Goal: Task Accomplishment & Management: Manage account settings

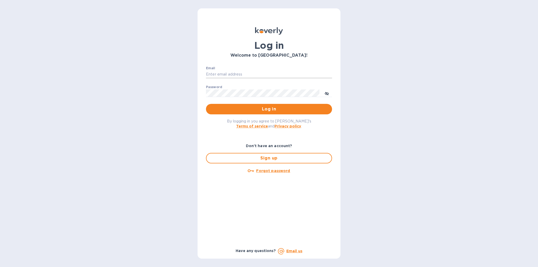
click at [244, 73] on input "Email" at bounding box center [269, 75] width 126 height 8
type input "[PERSON_NAME][DOMAIN_NAME][EMAIL_ADDRESS][DOMAIN_NAME]"
click at [262, 107] on span "Log in" at bounding box center [269, 109] width 118 height 6
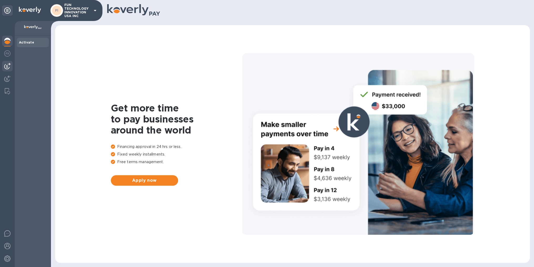
click at [6, 68] on img at bounding box center [7, 66] width 6 height 6
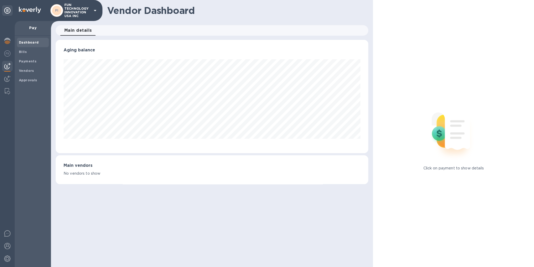
scroll to position [114, 313]
click at [24, 53] on b "Bills" at bounding box center [23, 52] width 8 height 4
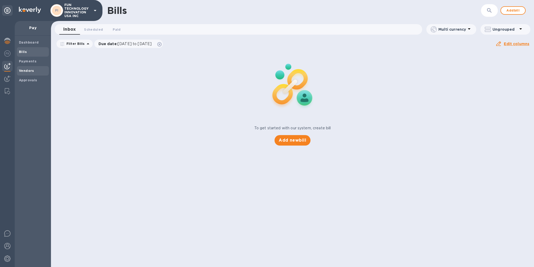
click at [30, 70] on b "Vendors" at bounding box center [26, 71] width 15 height 4
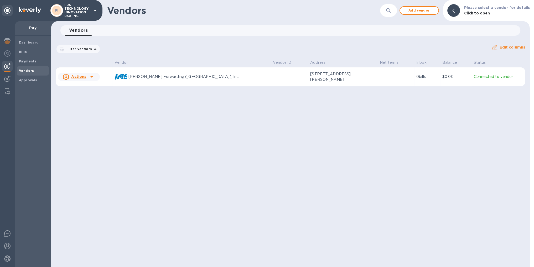
click at [150, 78] on p "[PERSON_NAME] Forwarding ([GEOGRAPHIC_DATA]), Inc." at bounding box center [198, 77] width 140 height 6
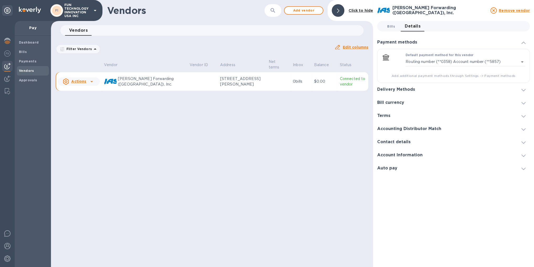
click at [395, 30] on button "Bills 0" at bounding box center [391, 26] width 19 height 11
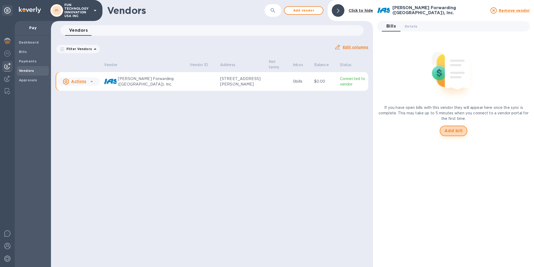
click at [454, 130] on span "Add bill" at bounding box center [454, 131] width 18 height 6
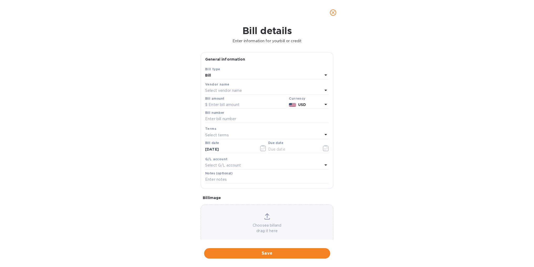
type input "[DATE]"
click at [233, 106] on input "text" at bounding box center [246, 105] width 82 height 8
type input "85"
click at [229, 119] on input "text" at bounding box center [267, 119] width 124 height 8
click at [236, 118] on input "text" at bounding box center [267, 119] width 124 height 8
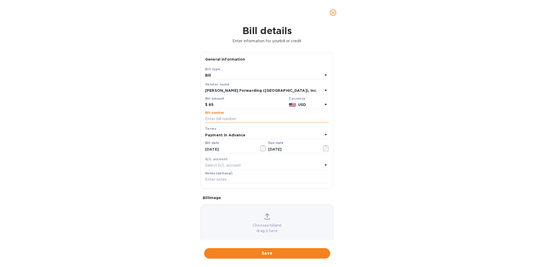
paste input "MIA59177506"
type input "MIA59177506"
click at [220, 137] on b "Payment in Advance" at bounding box center [225, 135] width 40 height 4
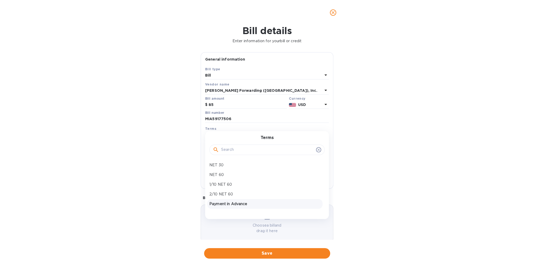
click at [239, 206] on p "Payment in Advance" at bounding box center [264, 205] width 111 height 6
click at [233, 148] on input "[DATE]" at bounding box center [230, 150] width 50 height 8
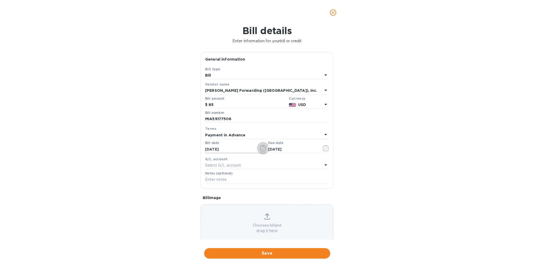
click at [263, 149] on icon "button" at bounding box center [263, 148] width 6 height 6
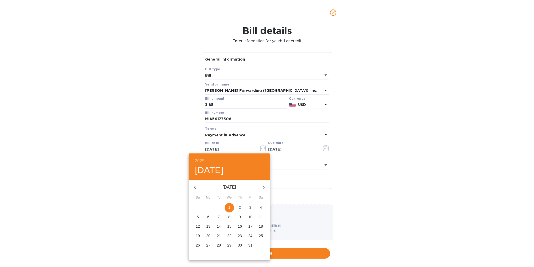
click at [195, 188] on icon "button" at bounding box center [195, 187] width 2 height 3
click at [218, 247] on p "30" at bounding box center [219, 245] width 4 height 5
type input "09/30/2025"
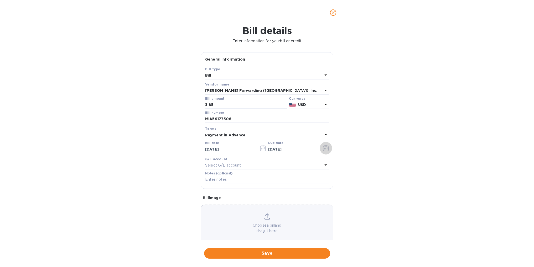
click at [323, 149] on icon "button" at bounding box center [326, 148] width 6 height 6
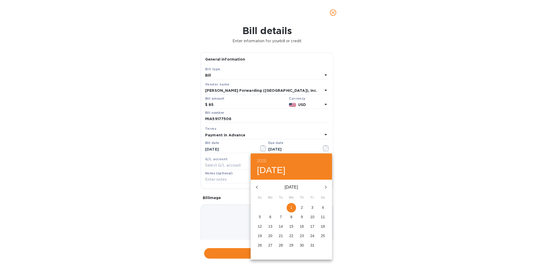
click at [256, 186] on icon "button" at bounding box center [257, 187] width 6 height 6
click at [281, 246] on p "30" at bounding box center [281, 245] width 4 height 5
type input "09/30/2025"
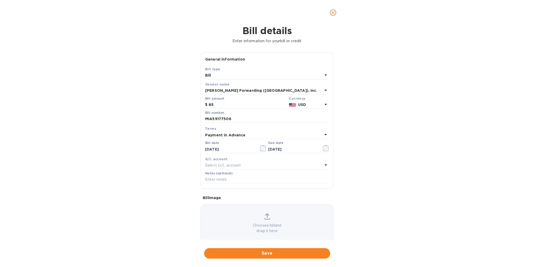
scroll to position [9, 0]
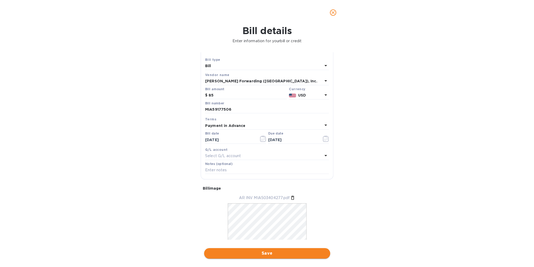
click at [268, 253] on span "Save" at bounding box center [267, 254] width 118 height 6
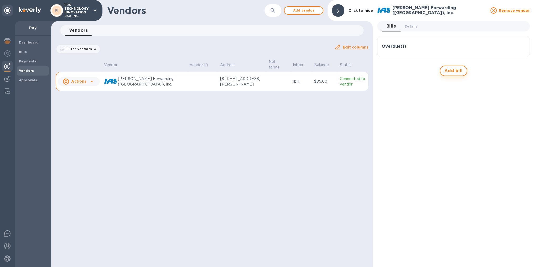
click at [456, 72] on span "Add bill" at bounding box center [454, 71] width 18 height 6
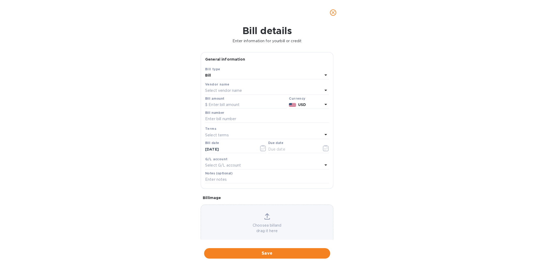
type input "[DATE]"
click at [223, 108] on input "text" at bounding box center [246, 105] width 82 height 8
paste input "5,218.43"
type input "5,218.43"
click at [219, 121] on input "text" at bounding box center [267, 119] width 124 height 8
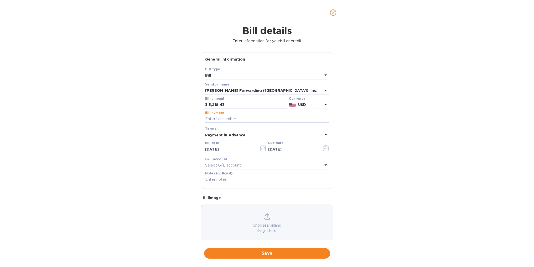
paste input "BMIA501209706"
type input "BMIA501209706"
click at [226, 151] on input "[DATE]" at bounding box center [230, 150] width 50 height 8
click at [262, 149] on icon "button" at bounding box center [263, 148] width 6 height 6
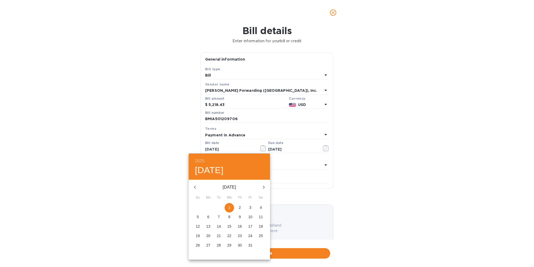
click at [191, 184] on button "button" at bounding box center [195, 187] width 13 height 13
click at [219, 244] on p "30" at bounding box center [219, 245] width 4 height 5
type input "09/30/2025"
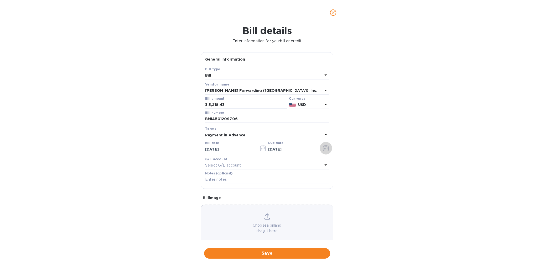
click at [323, 149] on icon "button" at bounding box center [326, 148] width 6 height 6
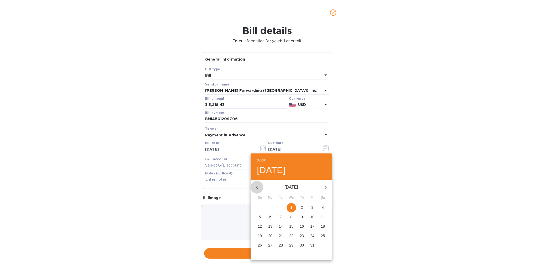
click at [256, 187] on icon "button" at bounding box center [257, 187] width 6 height 6
click at [280, 248] on p "30" at bounding box center [281, 245] width 4 height 5
type input "09/30/2025"
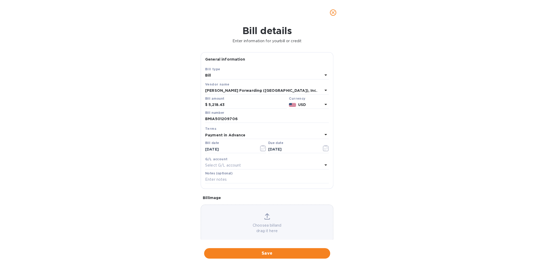
click at [376, 175] on div "Bill details Enter information for your bill or credit General information Save…" at bounding box center [267, 146] width 534 height 242
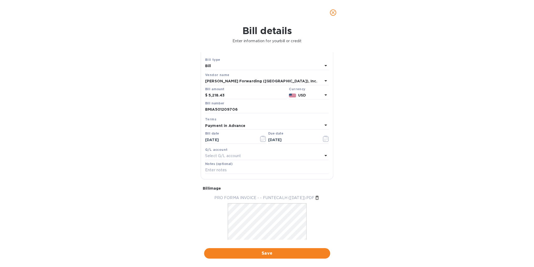
scroll to position [25, 0]
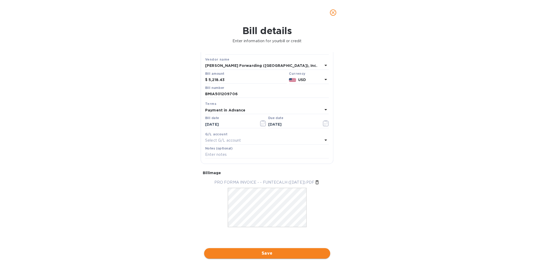
click at [265, 253] on span "Save" at bounding box center [267, 254] width 118 height 6
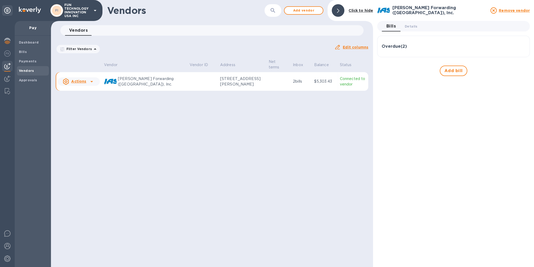
click at [399, 47] on h3 "Overdue ( 2 )" at bounding box center [394, 46] width 25 height 5
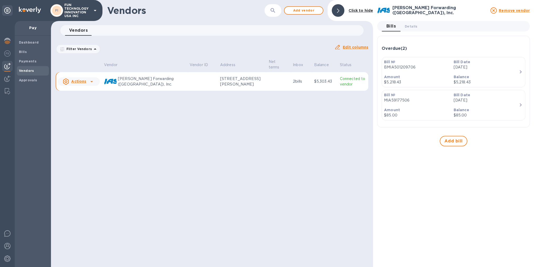
click at [460, 72] on div "Bill Date Sep 30th 2025" at bounding box center [485, 64] width 69 height 15
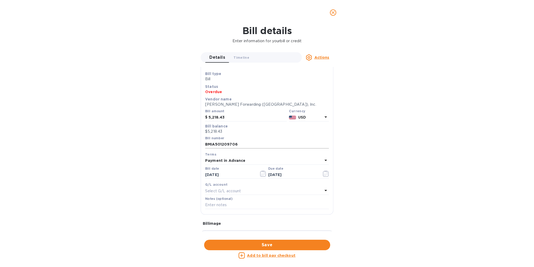
scroll to position [0, 0]
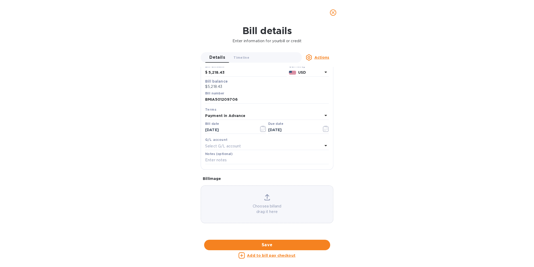
click at [288, 256] on u "Add to bill pay checkout" at bounding box center [271, 256] width 49 height 4
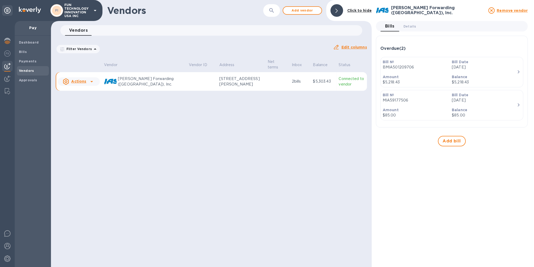
scroll to position [47, 0]
click at [473, 106] on div "Balance $85.00" at bounding box center [485, 112] width 69 height 15
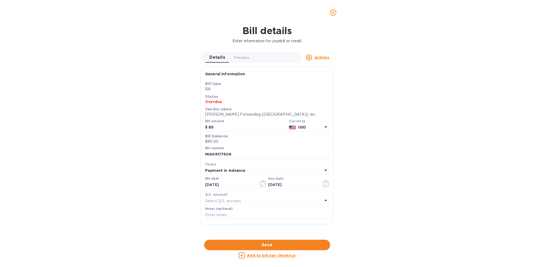
click at [264, 256] on u "Add to bill pay checkout" at bounding box center [271, 256] width 49 height 4
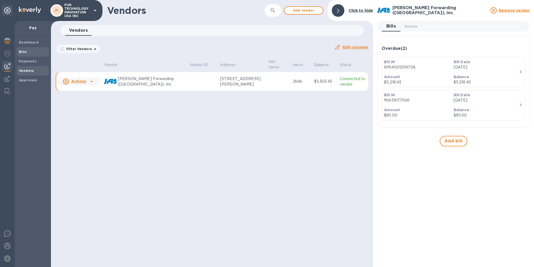
click at [26, 53] on span "Bills" at bounding box center [33, 51] width 28 height 5
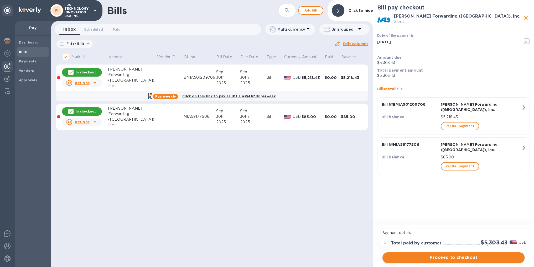
click at [463, 259] on span "Proceed to checkout" at bounding box center [454, 258] width 134 height 6
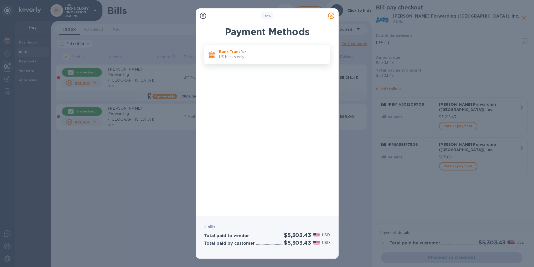
click at [238, 50] on p "Bank Transfer" at bounding box center [272, 51] width 107 height 5
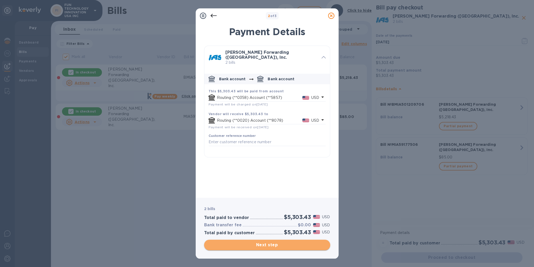
click at [269, 245] on span "Next step" at bounding box center [267, 245] width 118 height 6
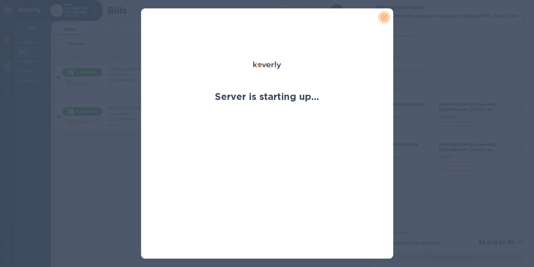
click at [384, 18] on icon "close" at bounding box center [384, 17] width 3 height 3
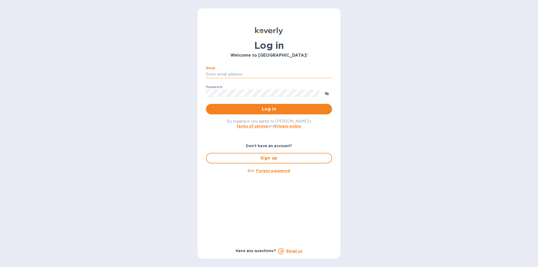
click at [270, 76] on input "Email" at bounding box center [269, 75] width 126 height 8
type input "betty.lu@funtechinnovation.com"
click at [272, 110] on span "Log in" at bounding box center [269, 109] width 118 height 6
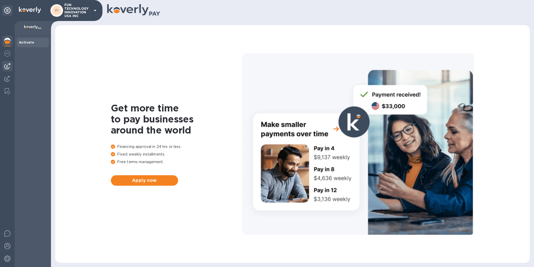
click at [6, 69] on img at bounding box center [7, 66] width 6 height 6
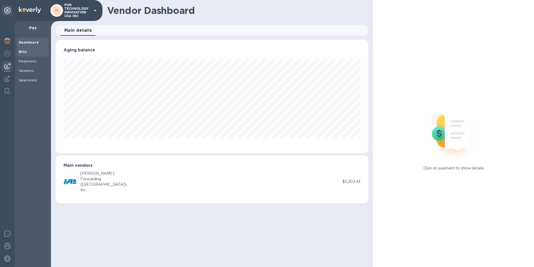
scroll to position [114, 313]
click at [24, 53] on b "Bills" at bounding box center [23, 52] width 8 height 4
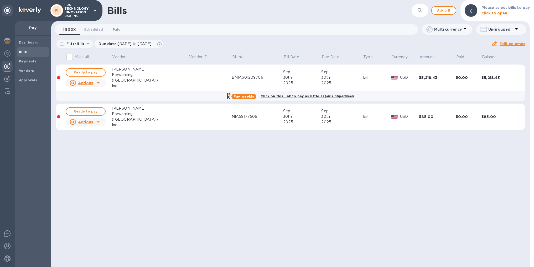
click at [117, 31] on span "Paid 0" at bounding box center [117, 30] width 8 height 6
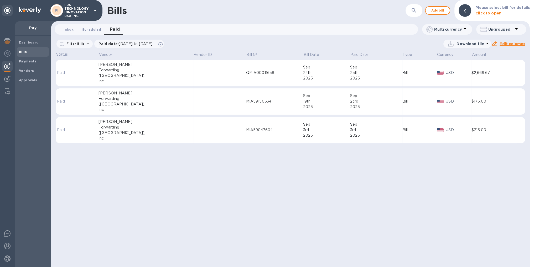
click at [87, 31] on span "Scheduled 0" at bounding box center [91, 30] width 19 height 6
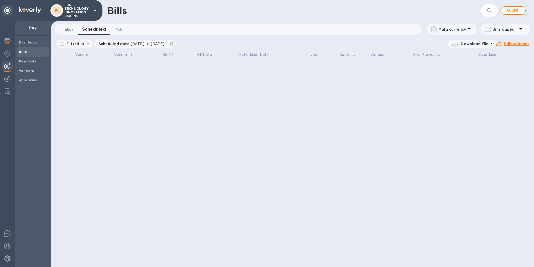
click at [70, 33] on button "Inbox 0" at bounding box center [68, 29] width 19 height 11
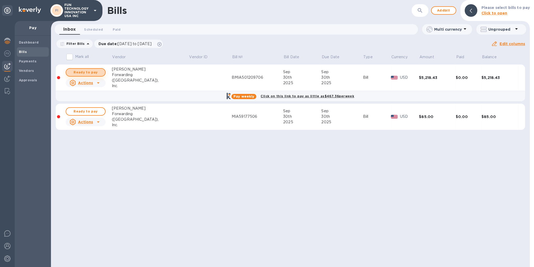
click at [95, 71] on span "Ready to pay" at bounding box center [85, 72] width 30 height 6
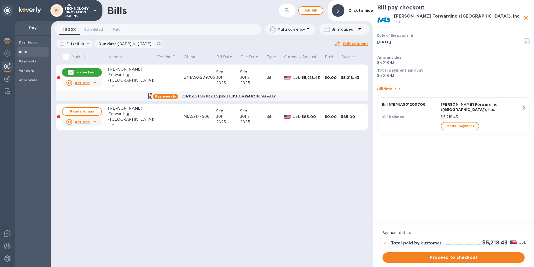
click at [94, 110] on span "Ready to pay" at bounding box center [82, 112] width 30 height 6
checkbox input "true"
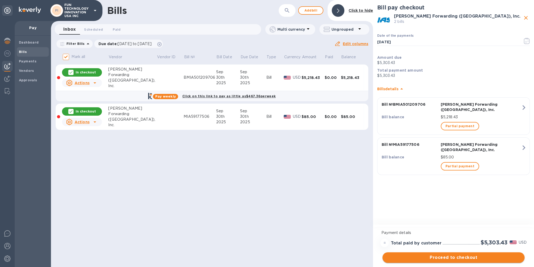
click at [457, 258] on span "Proceed to checkout" at bounding box center [454, 258] width 134 height 6
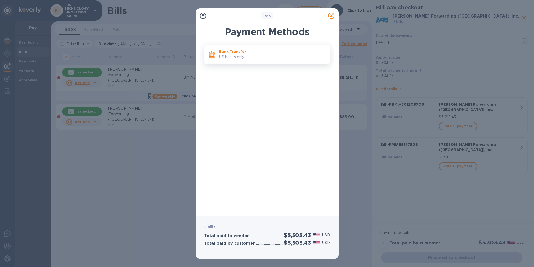
click at [259, 55] on p "US banks only." at bounding box center [272, 57] width 107 height 6
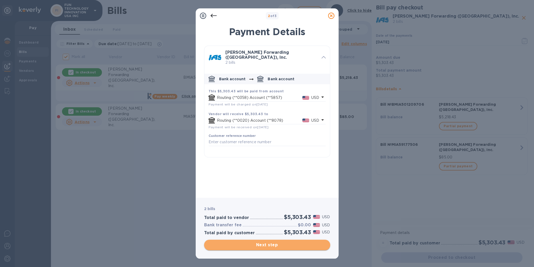
click at [266, 246] on span "Next step" at bounding box center [267, 245] width 118 height 6
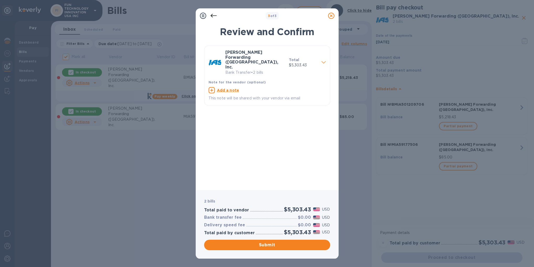
click at [322, 61] on icon at bounding box center [324, 62] width 4 height 2
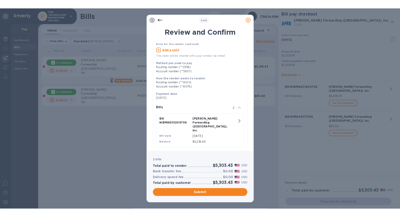
scroll to position [62, 0]
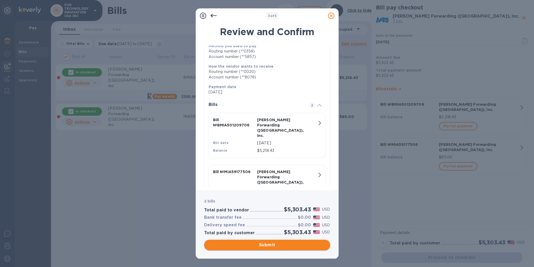
click at [274, 246] on span "Submit" at bounding box center [267, 245] width 118 height 6
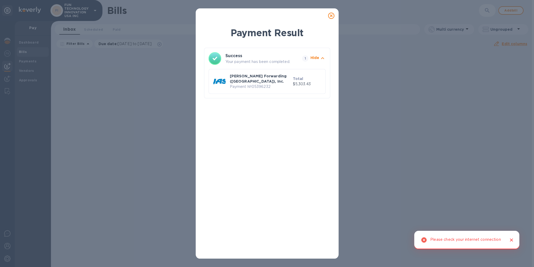
click at [478, 238] on div "Please check your internet connection" at bounding box center [465, 240] width 71 height 10
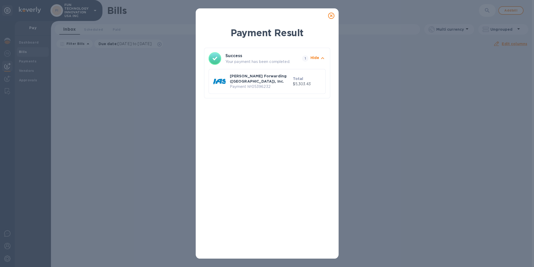
click at [331, 14] on icon at bounding box center [331, 16] width 6 height 6
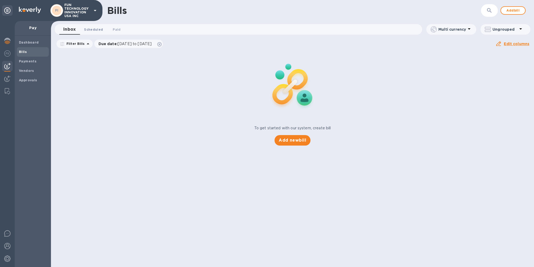
click at [93, 28] on span "Scheduled 0" at bounding box center [93, 30] width 19 height 6
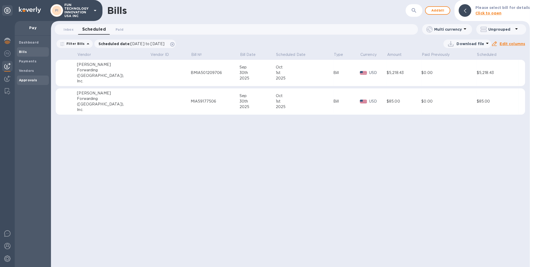
click at [32, 83] on div "Approvals" at bounding box center [33, 80] width 32 height 9
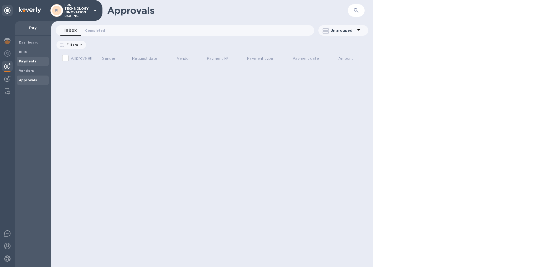
click at [32, 59] on span "Payments" at bounding box center [28, 61] width 18 height 5
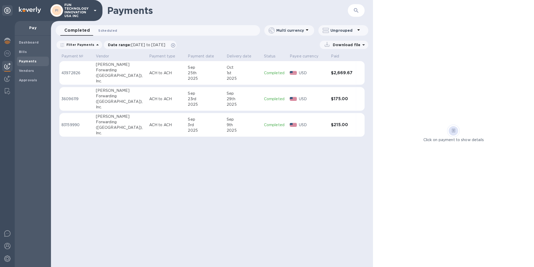
click at [110, 32] on span "Scheduled 0" at bounding box center [107, 31] width 19 height 6
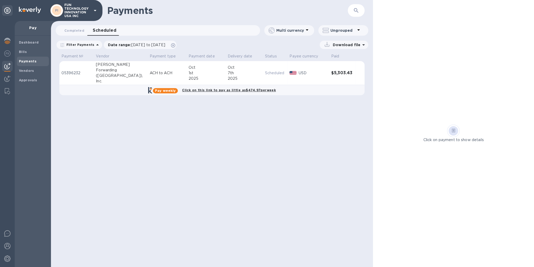
click at [308, 76] on div "USD" at bounding box center [313, 73] width 30 height 8
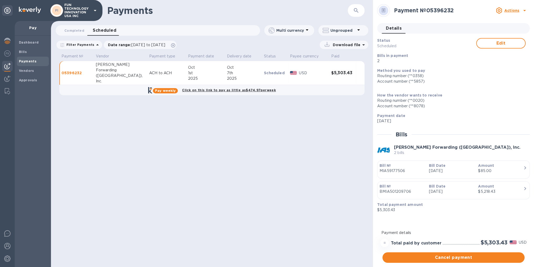
click at [527, 9] on icon at bounding box center [525, 10] width 6 height 6
click at [451, 93] on div at bounding box center [267, 133] width 534 height 267
click at [383, 10] on icon at bounding box center [384, 10] width 2 height 0
click at [364, 43] on icon at bounding box center [363, 45] width 6 height 6
click at [289, 78] on p "PDF file" at bounding box center [289, 77] width 16 height 5
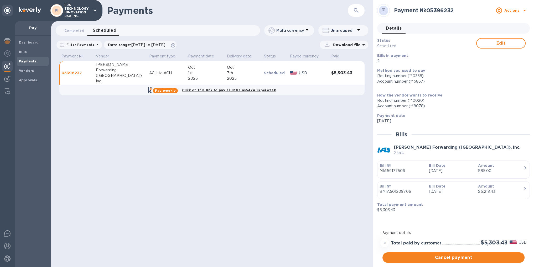
click at [238, 191] on div "Payments ​ Completed 0 Scheduled 0 Multi currency Ungrouped Filter Payments Dat…" at bounding box center [212, 133] width 322 height 267
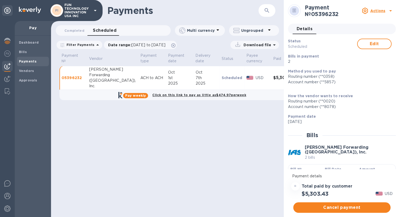
click at [238, 136] on div "Payments ​ Completed 0 Scheduled 0 Multi currency Ungrouped Filter Payments Dat…" at bounding box center [167, 108] width 233 height 217
click at [8, 193] on img at bounding box center [7, 196] width 6 height 6
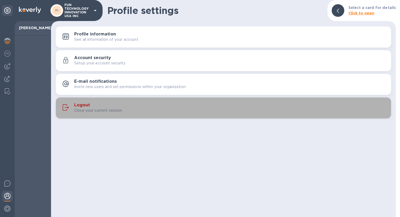
click at [84, 107] on h3 "Logout" at bounding box center [82, 105] width 16 height 5
